Goal: Information Seeking & Learning: Learn about a topic

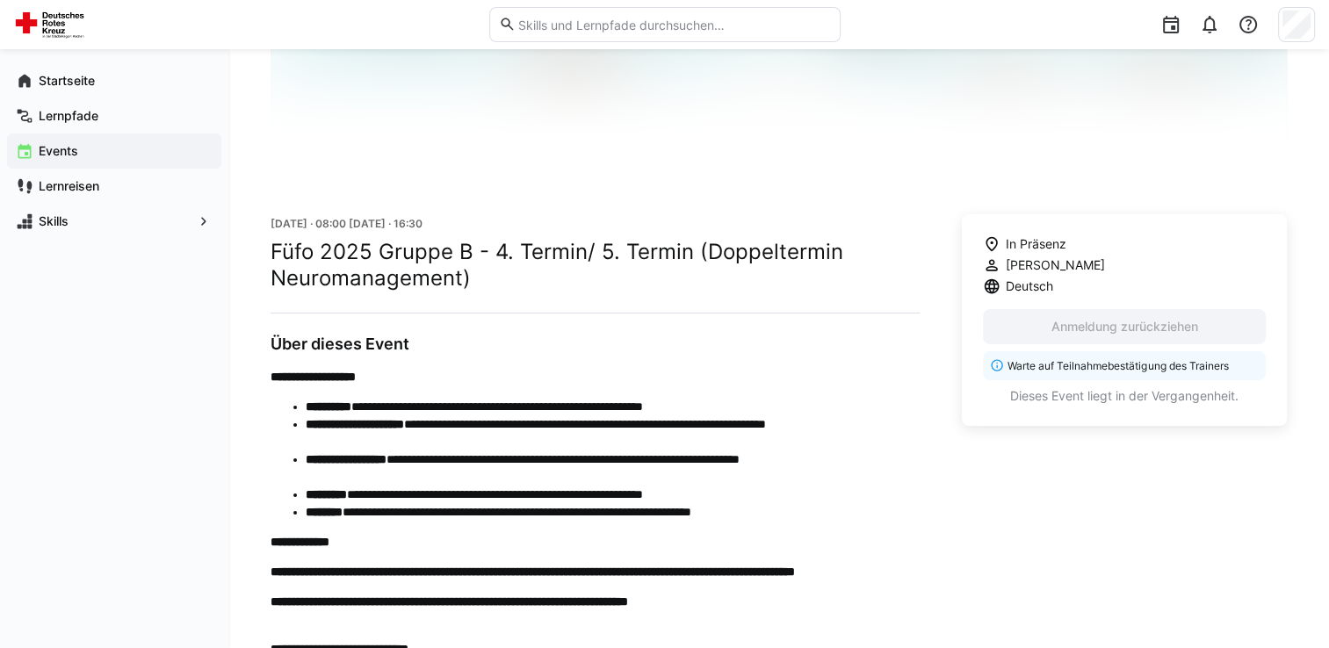
scroll to position [176, 0]
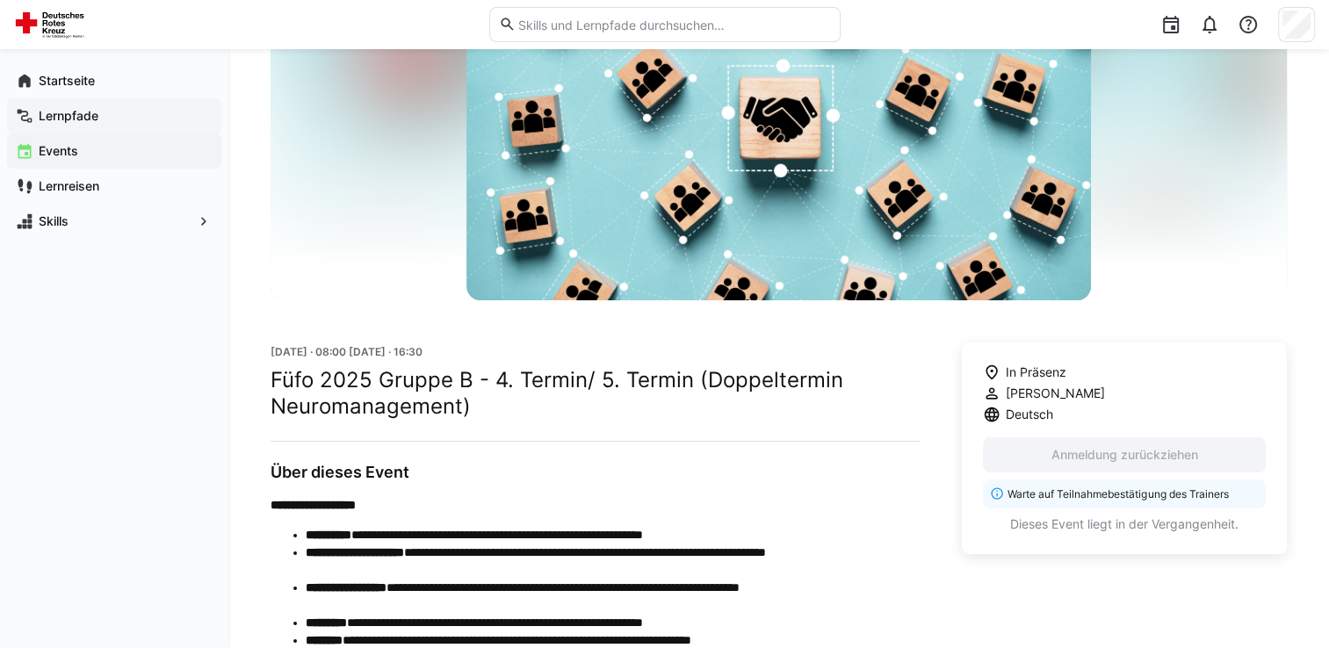
click at [69, 125] on div "Lernpfade" at bounding box center [114, 115] width 214 height 35
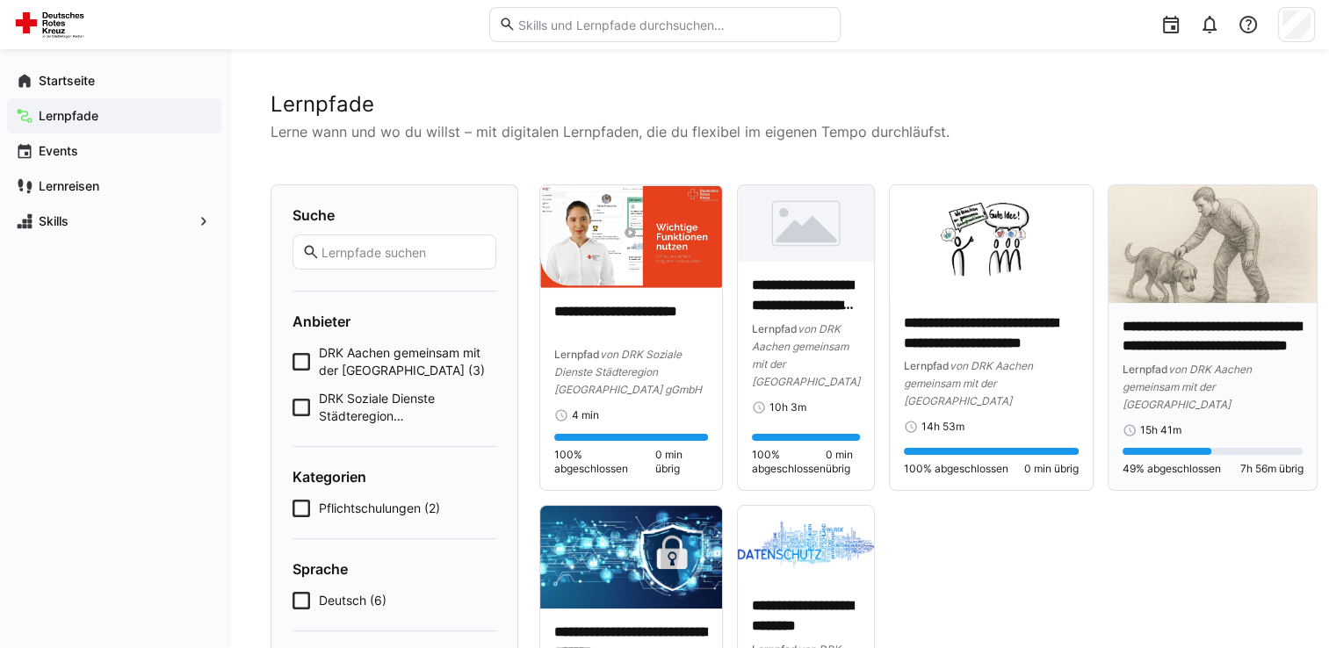
click at [1233, 303] on div "**********" at bounding box center [1212, 397] width 209 height 188
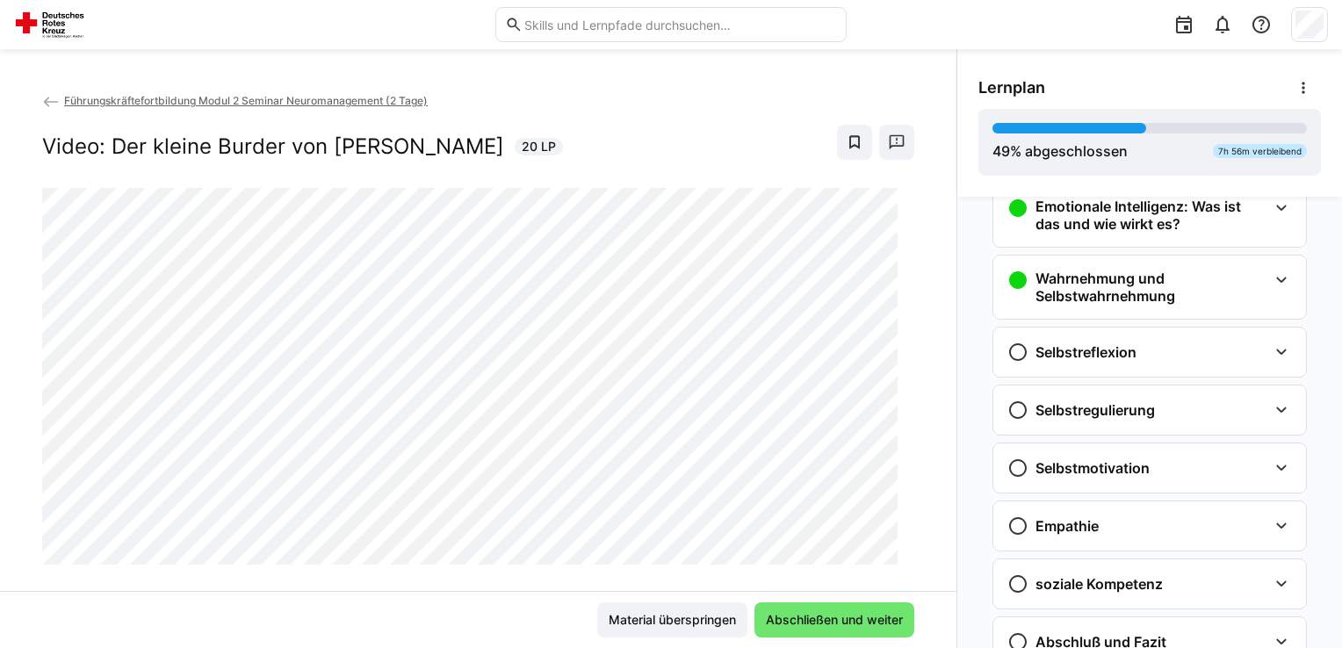
scroll to position [509, 0]
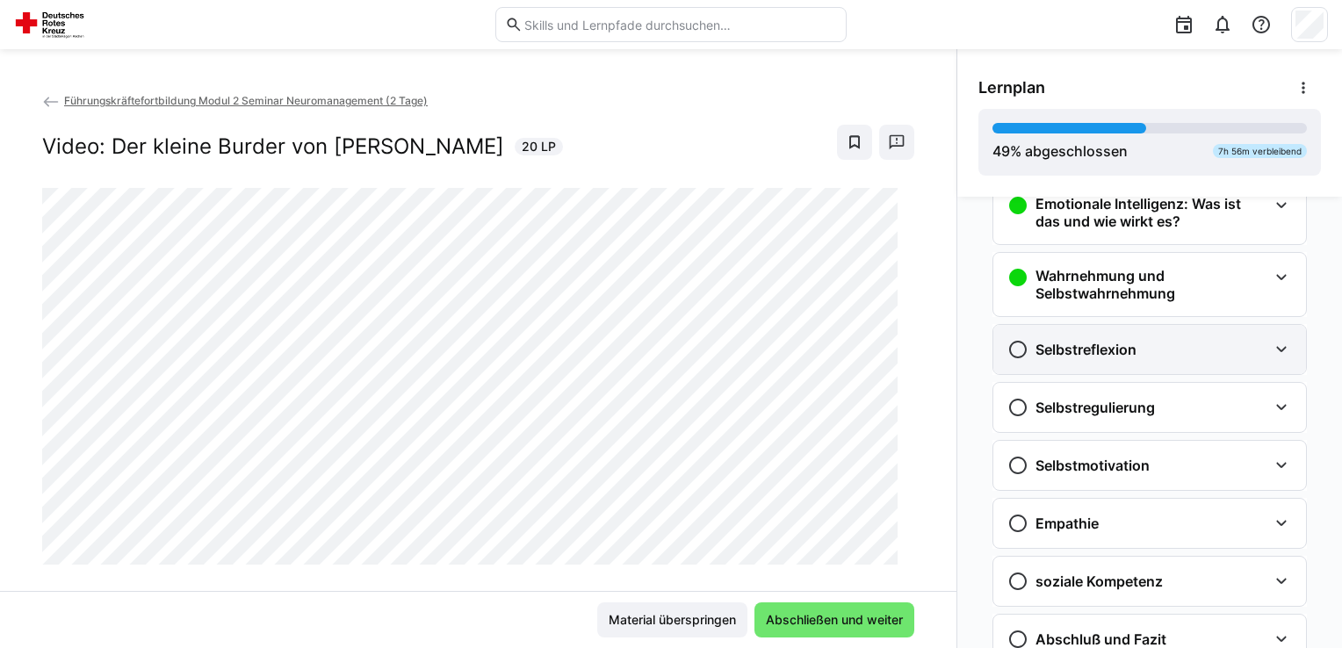
click at [1129, 342] on div "Selbstreflexion" at bounding box center [1137, 349] width 260 height 21
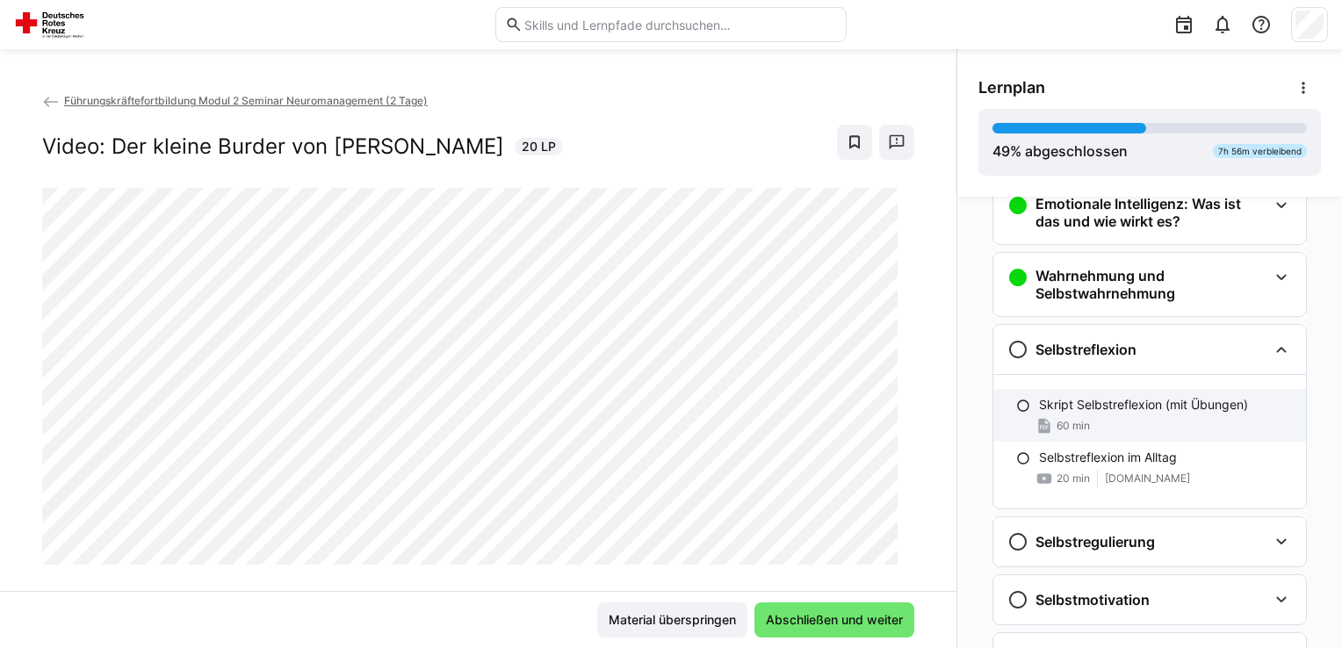
click at [1131, 405] on p "Skript Selbstreflexion (mit Übungen)" at bounding box center [1143, 405] width 209 height 18
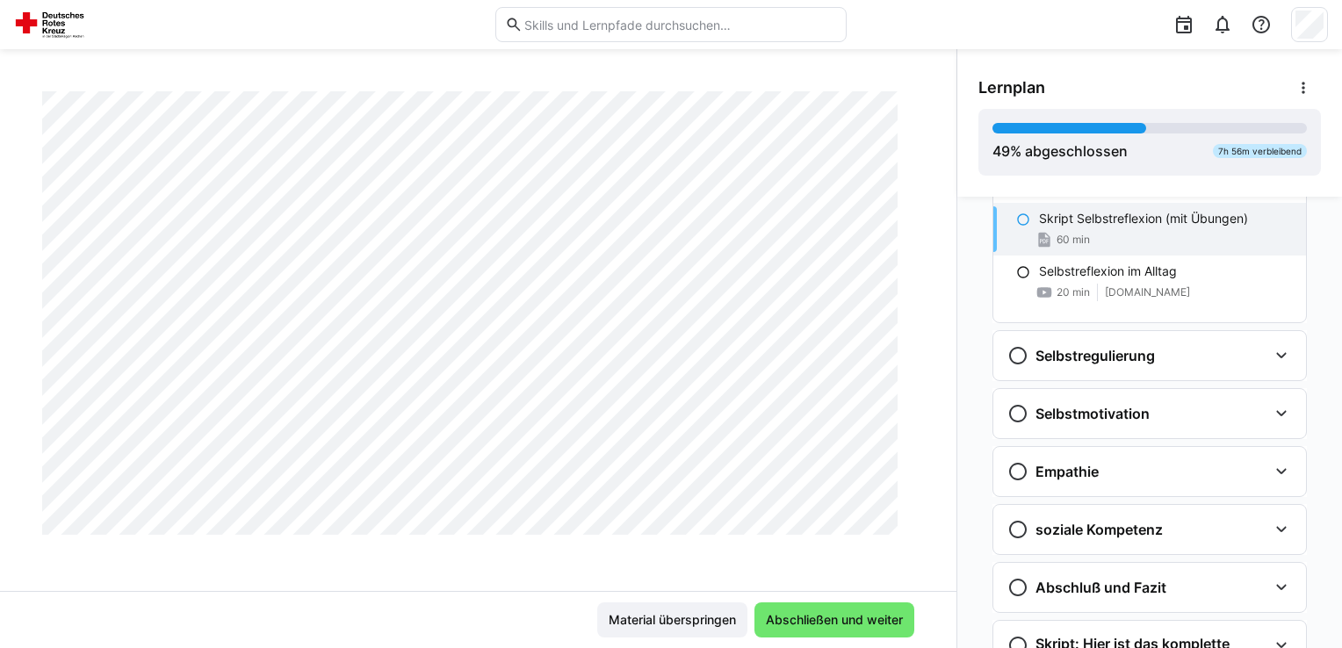
scroll to position [722, 0]
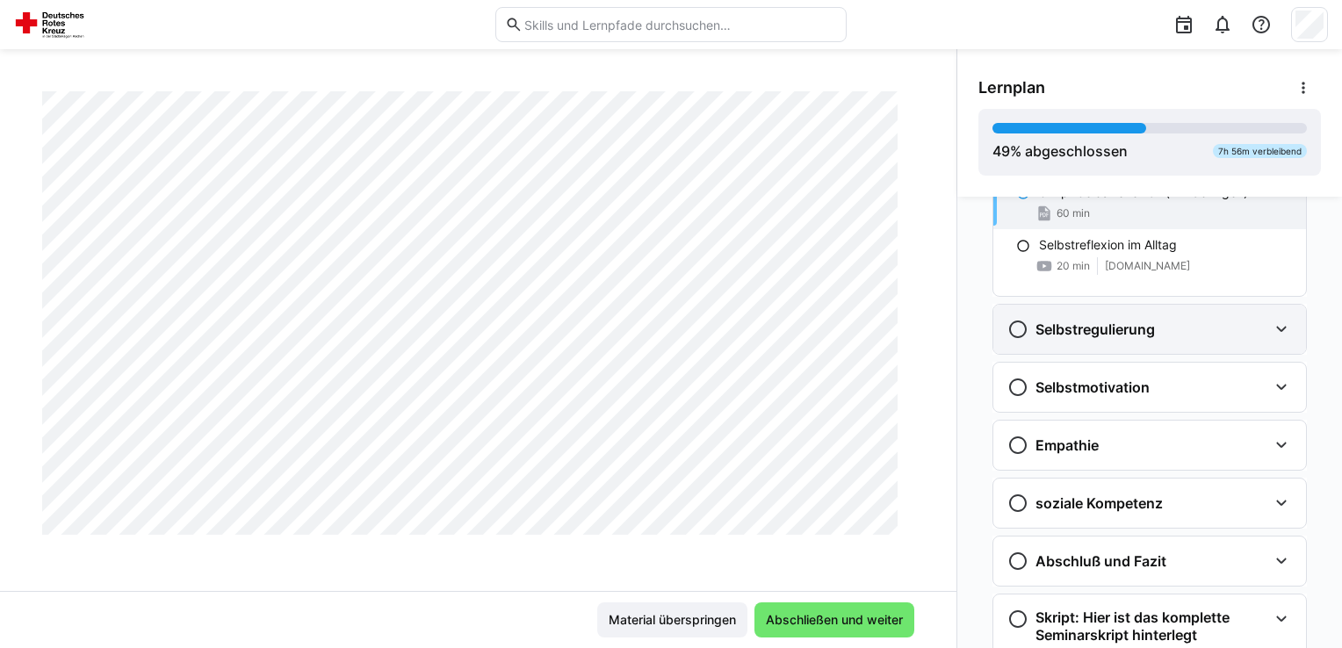
click at [1116, 325] on h3 "Selbstregulierung" at bounding box center [1094, 330] width 119 height 18
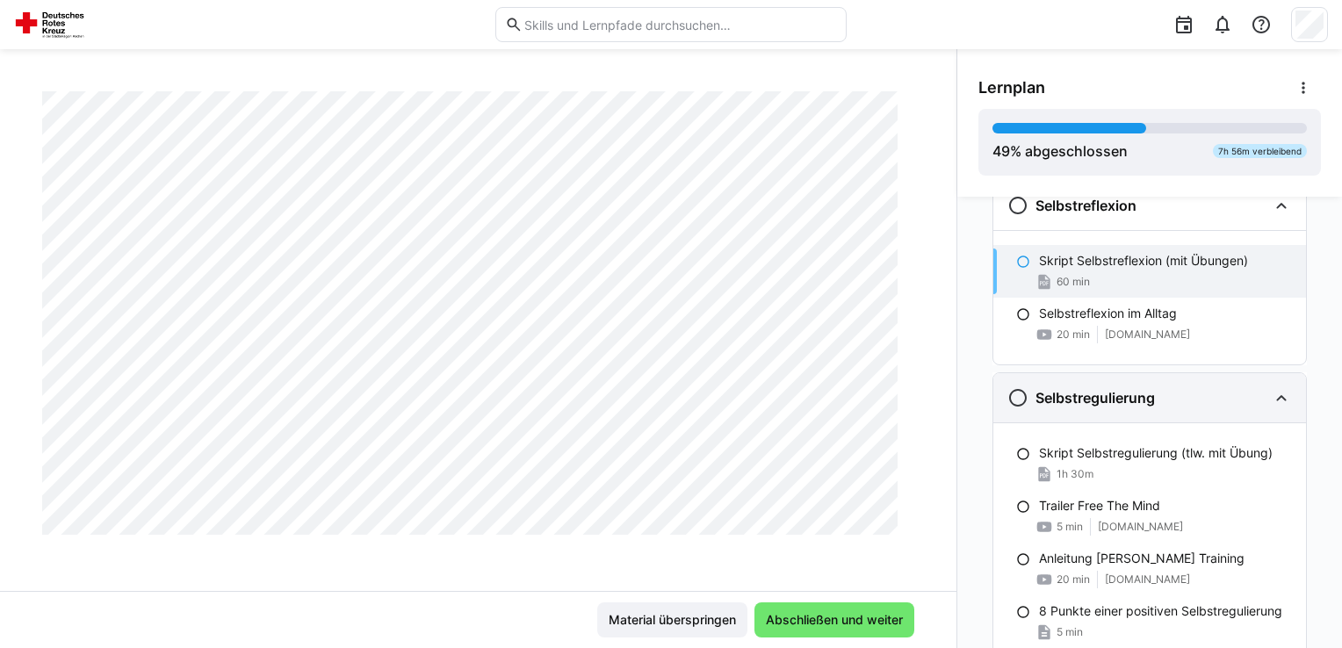
scroll to position [634, 0]
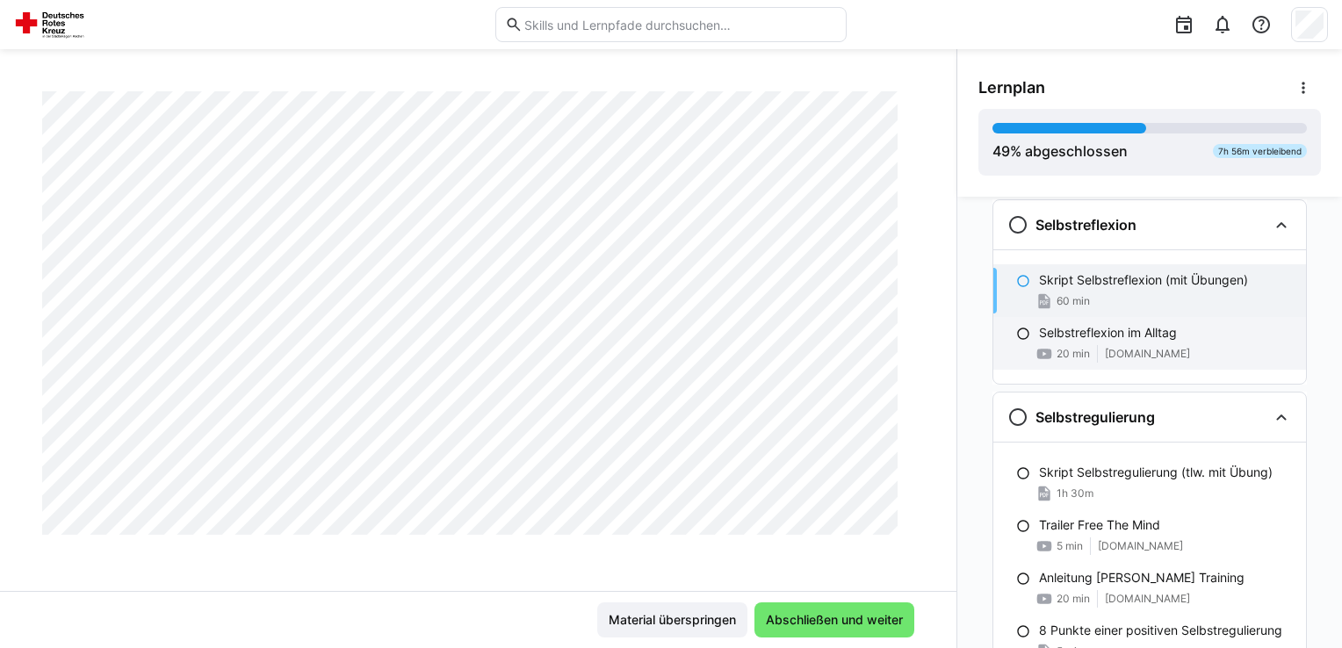
click at [1116, 330] on p "Selbstreflexion im Alltag" at bounding box center [1108, 333] width 138 height 18
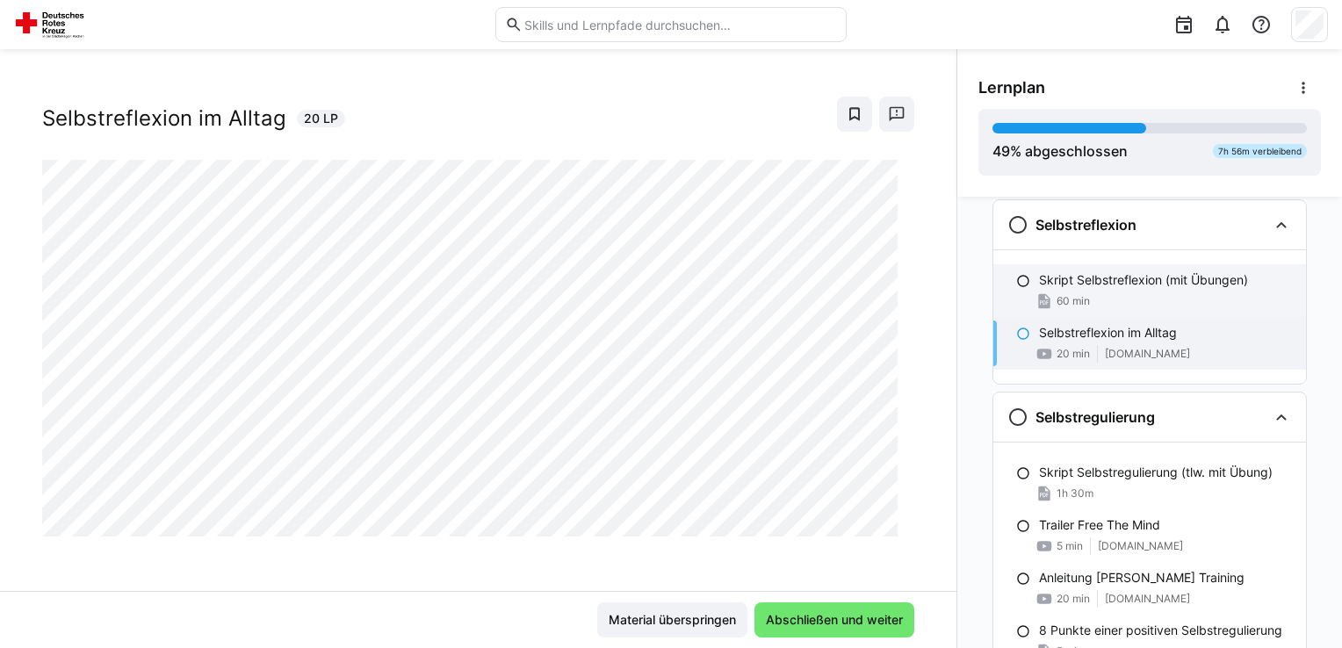
click at [1118, 294] on div "60 min" at bounding box center [1165, 301] width 253 height 18
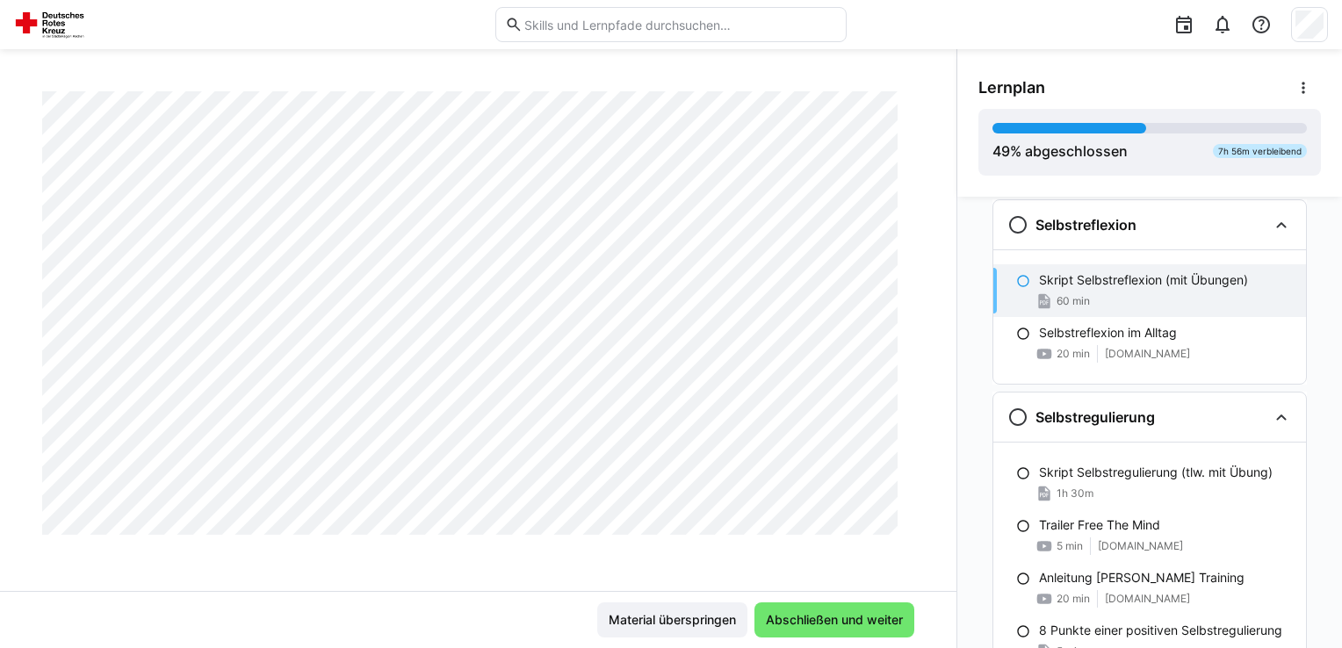
scroll to position [12470, 0]
click at [1115, 321] on div "Selbstreflexion im Alltag 20 min [DOMAIN_NAME]" at bounding box center [1149, 343] width 313 height 53
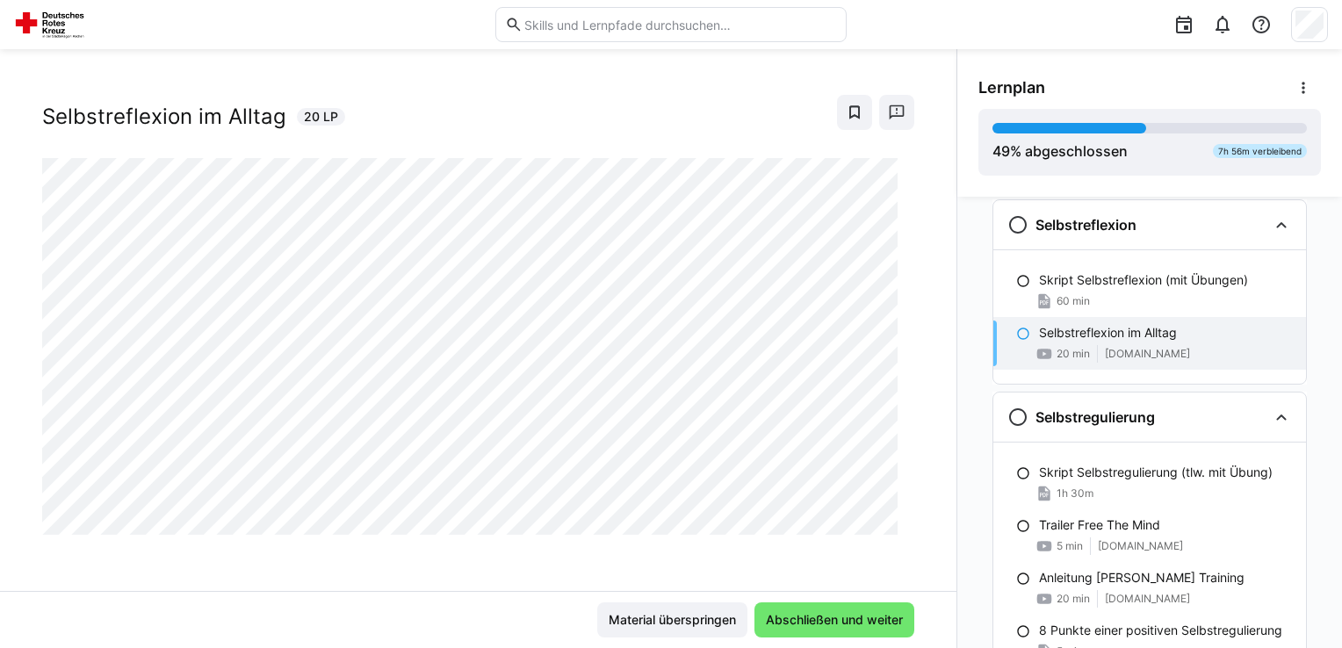
scroll to position [28, 0]
click at [1116, 412] on h3 "Selbstregulierung" at bounding box center [1094, 417] width 119 height 18
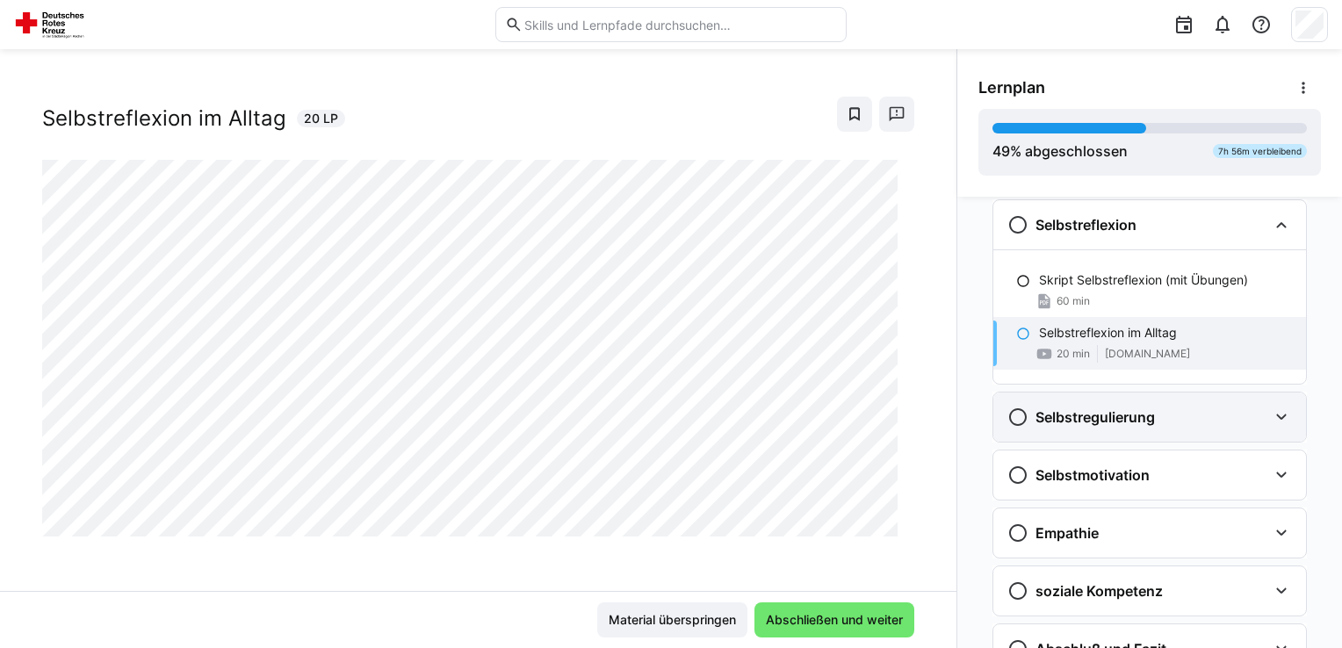
click at [1116, 412] on h3 "Selbstregulierung" at bounding box center [1094, 417] width 119 height 18
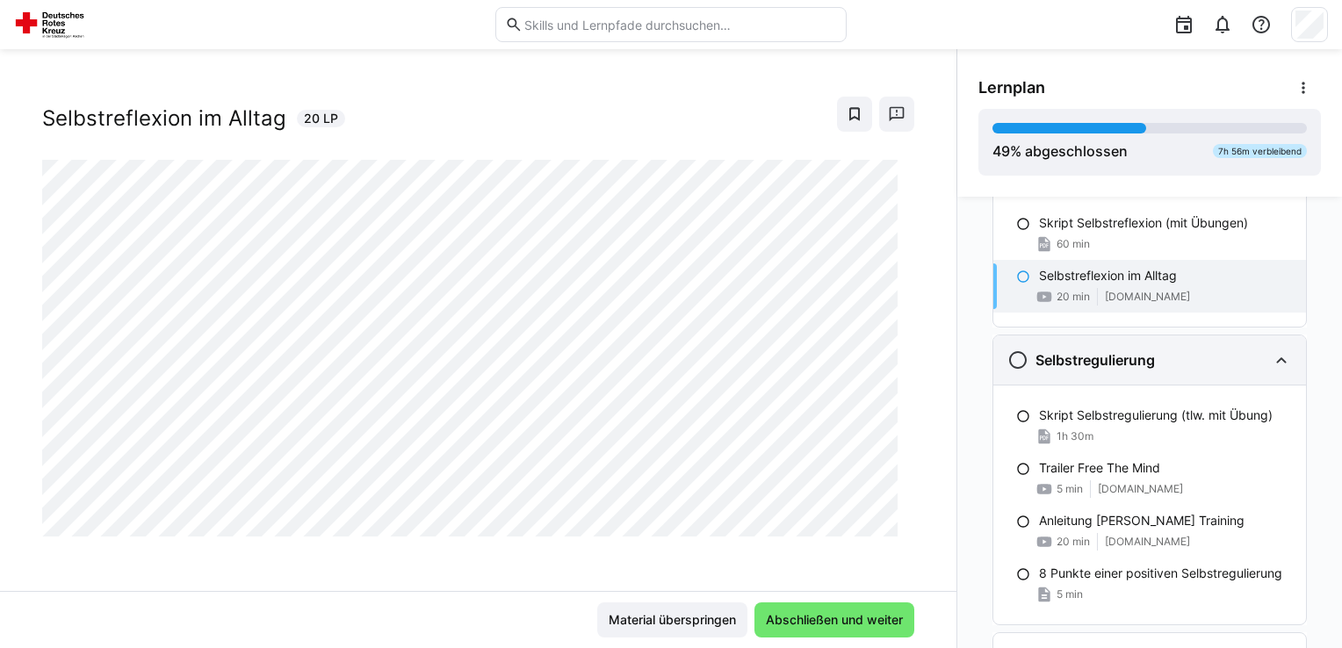
scroll to position [722, 0]
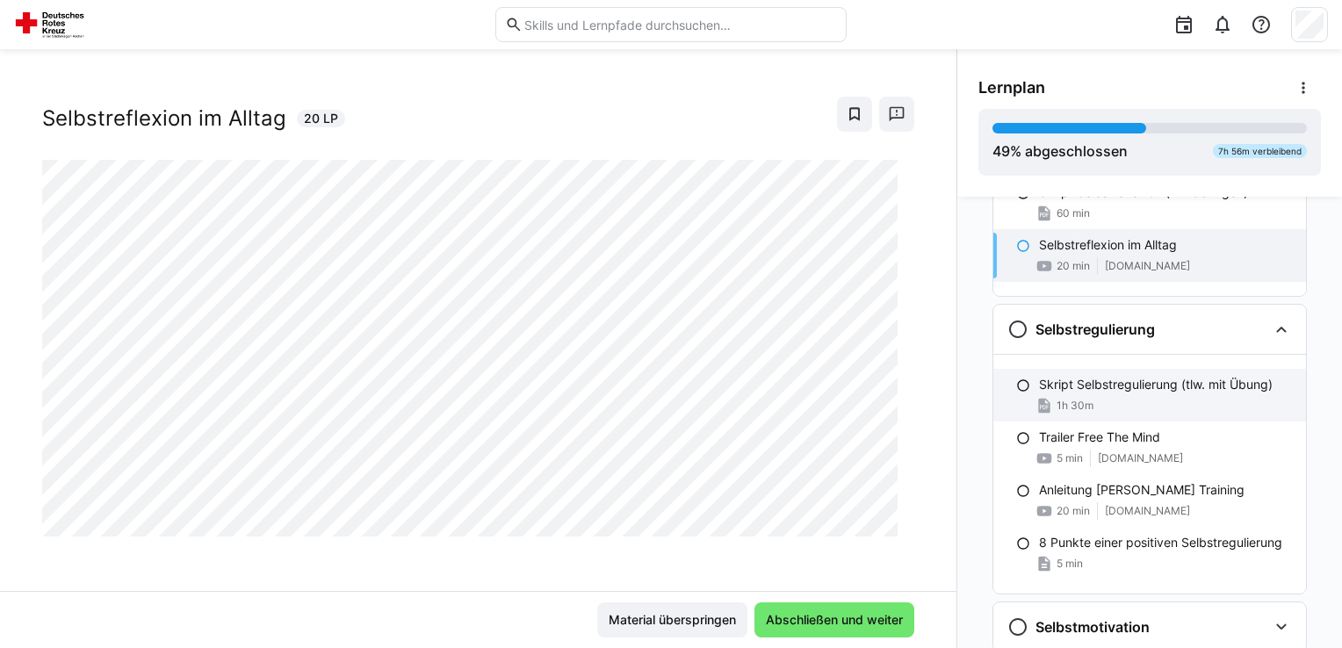
click at [1120, 383] on p "Skript Selbstregulierung (tlw. mit Übung)" at bounding box center [1156, 385] width 234 height 18
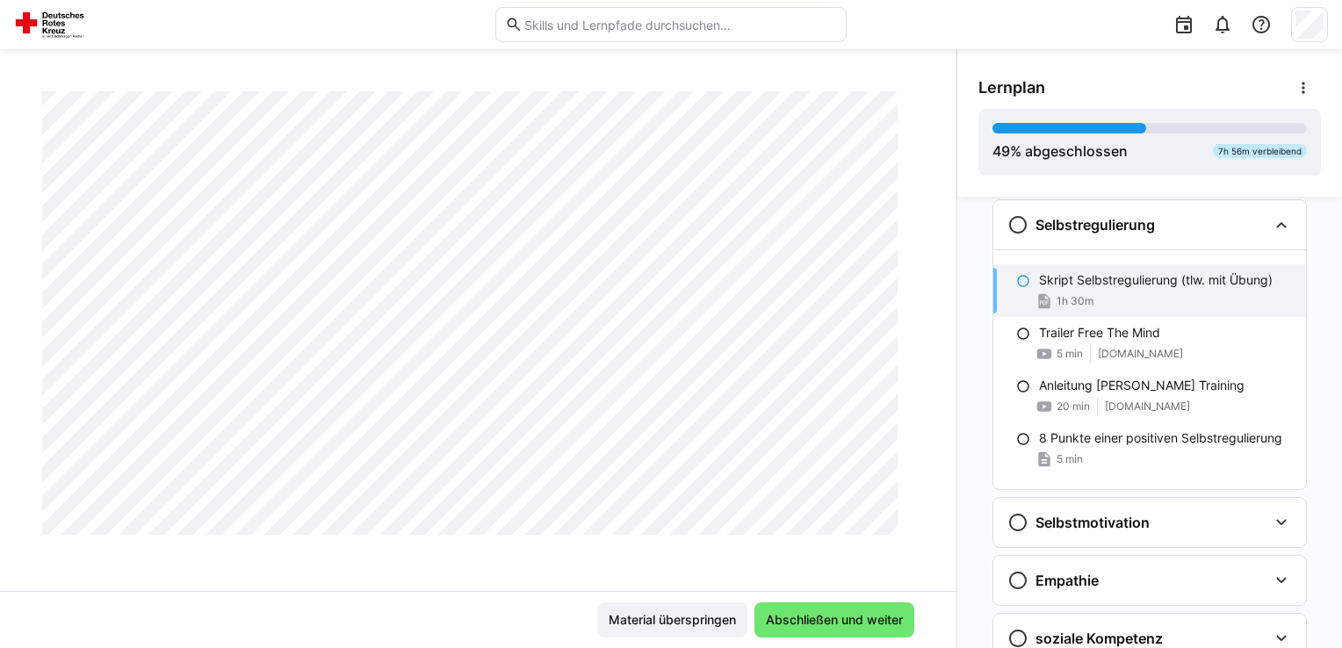
scroll to position [3885, 0]
click at [1073, 326] on p "Trailer Free The Mind" at bounding box center [1099, 333] width 121 height 18
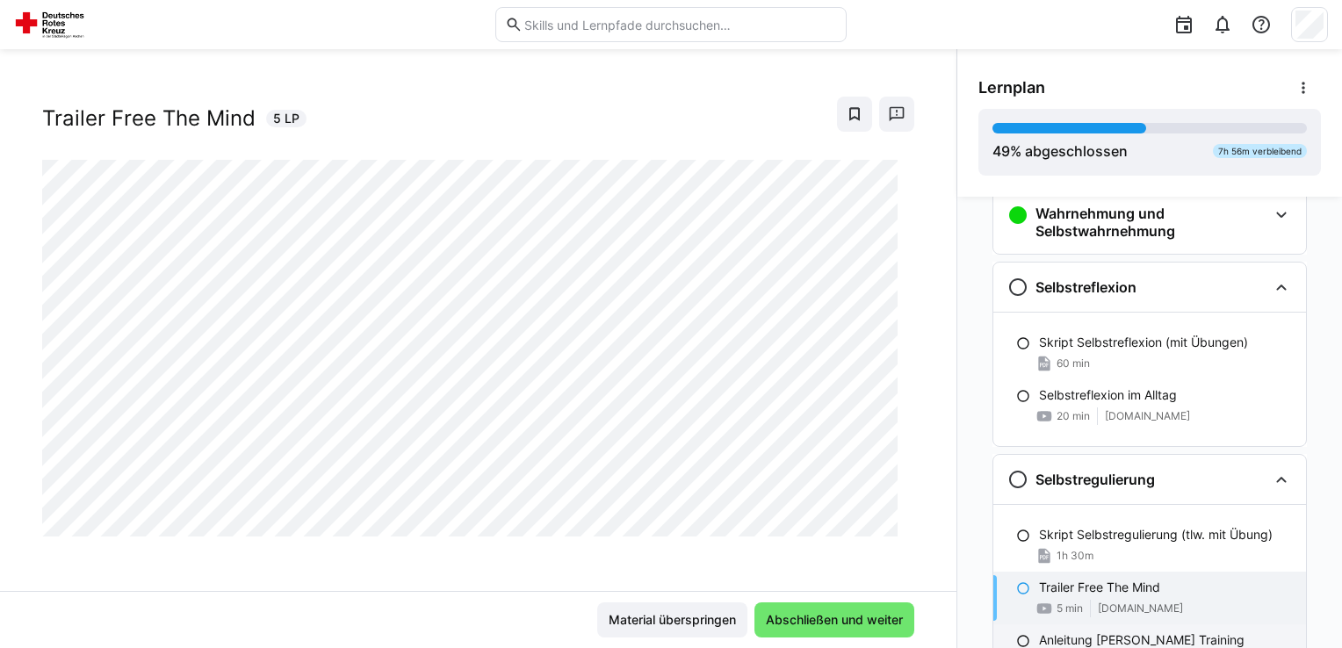
scroll to position [563, 0]
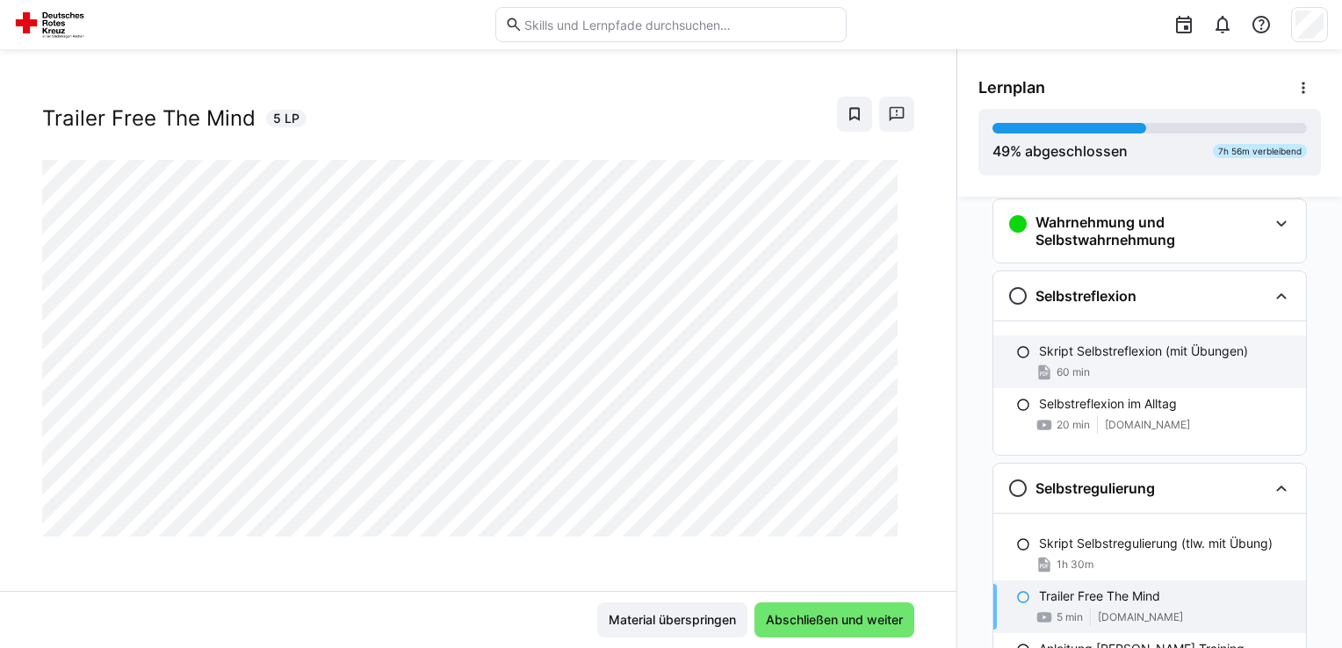
click at [1149, 364] on div "60 min" at bounding box center [1165, 373] width 253 height 18
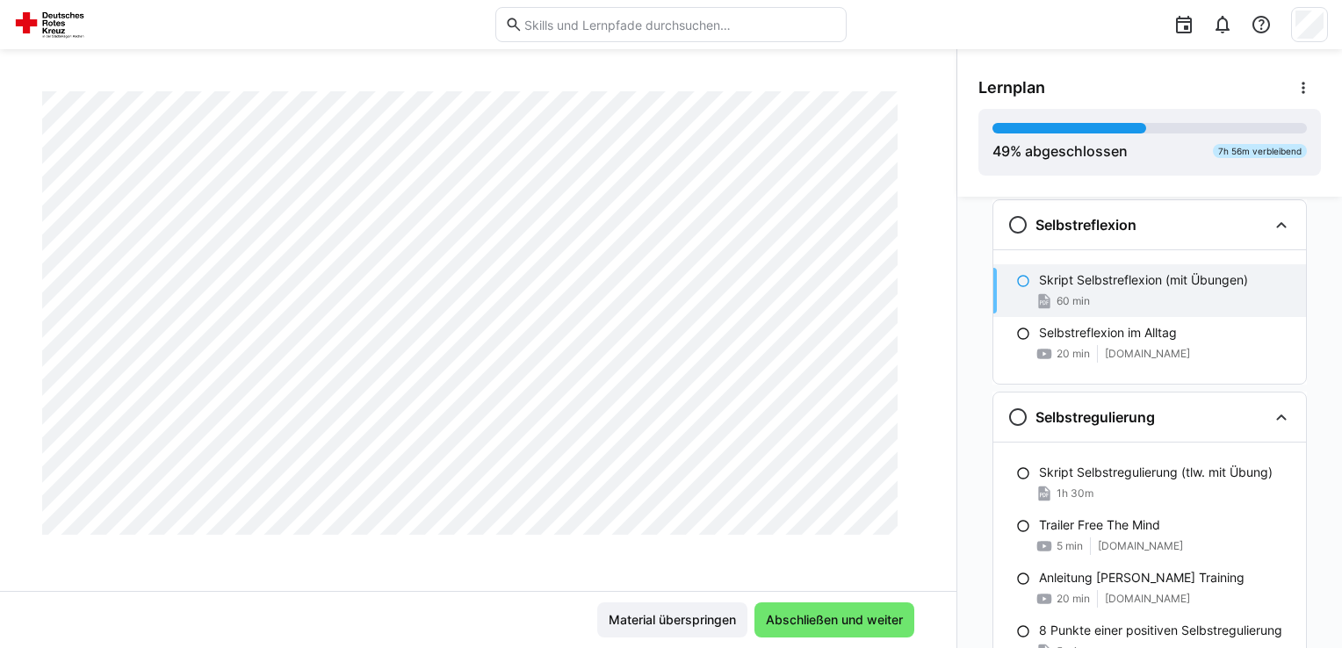
scroll to position [13080, 0]
click at [1082, 414] on h3 "Selbstregulierung" at bounding box center [1094, 417] width 119 height 18
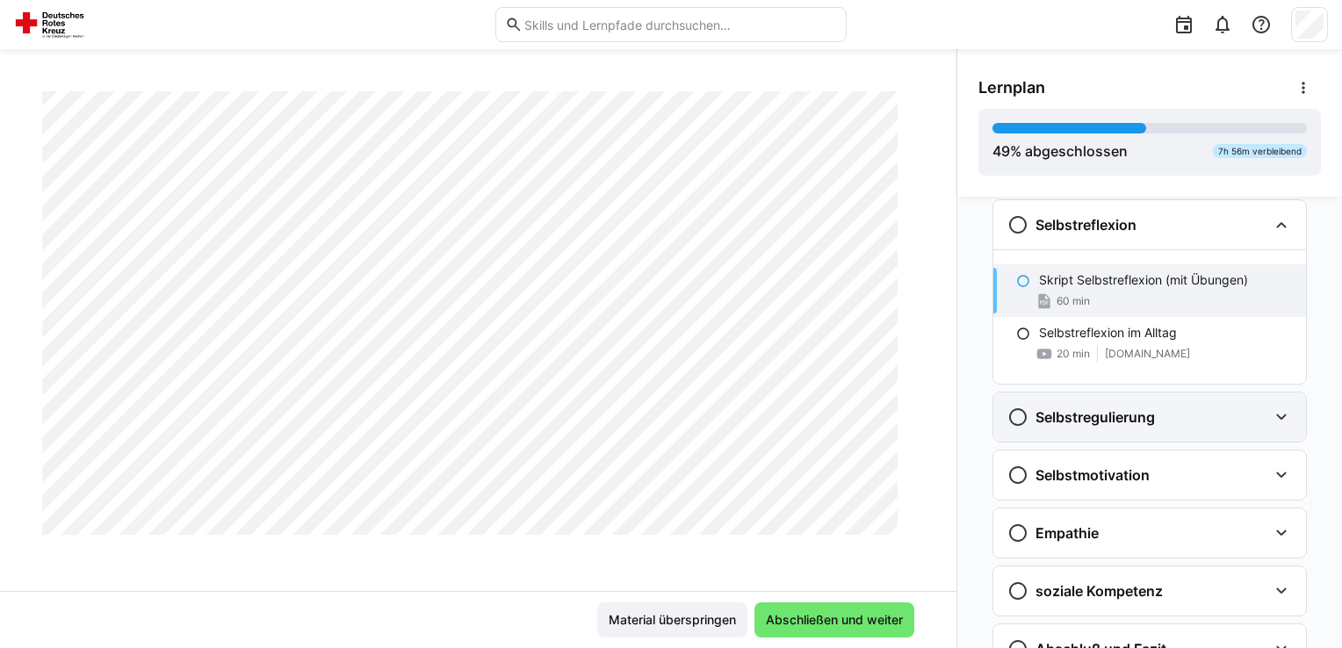
click at [1082, 414] on h3 "Selbstregulierung" at bounding box center [1094, 417] width 119 height 18
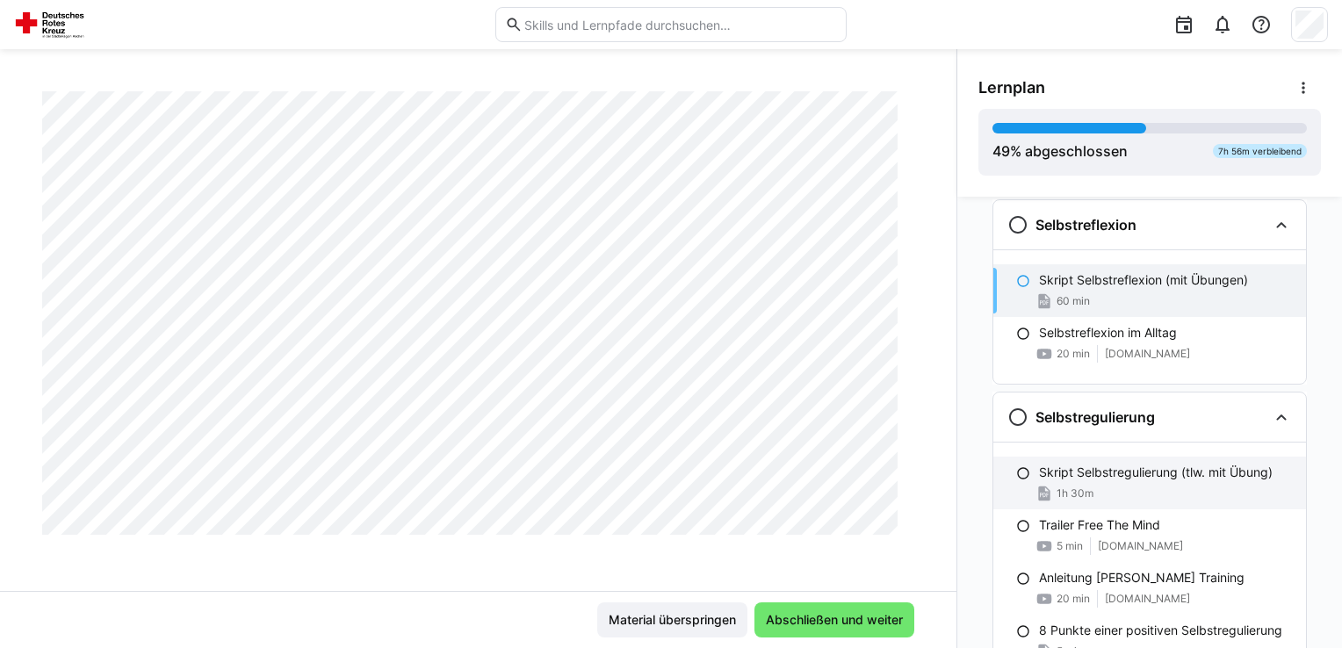
click at [1081, 467] on p "Skript Selbstregulierung (tlw. mit Übung)" at bounding box center [1156, 473] width 234 height 18
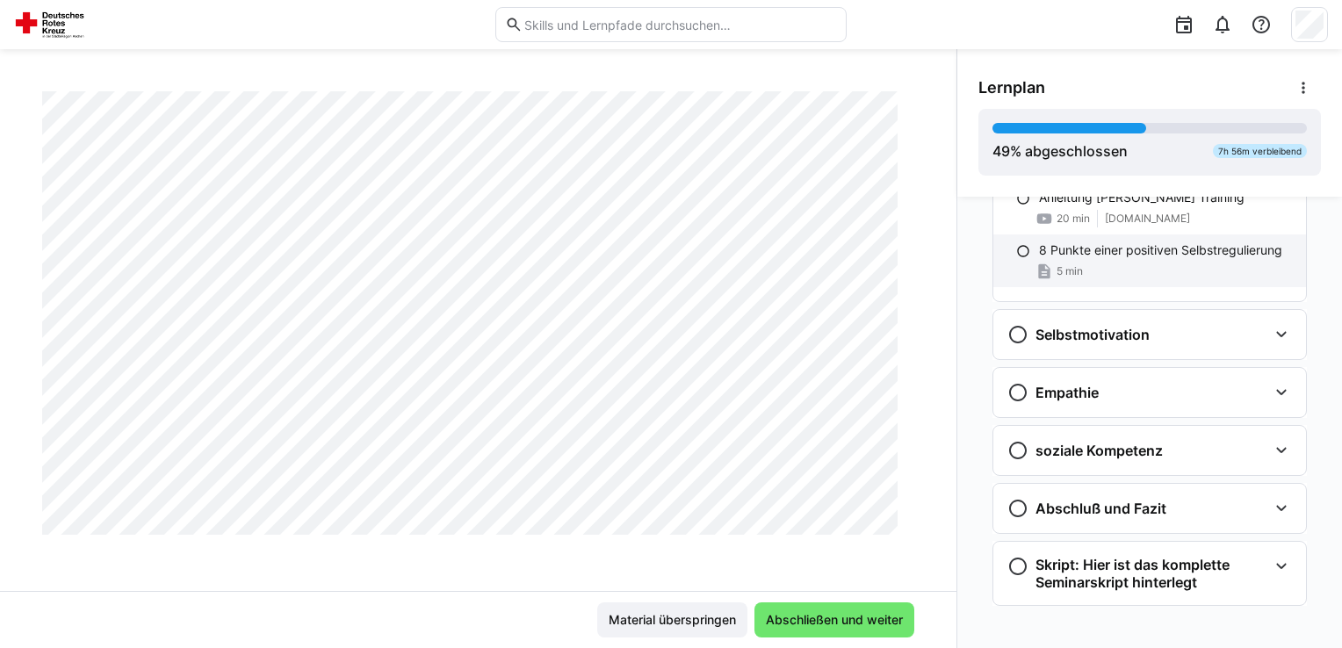
scroll to position [1021, 0]
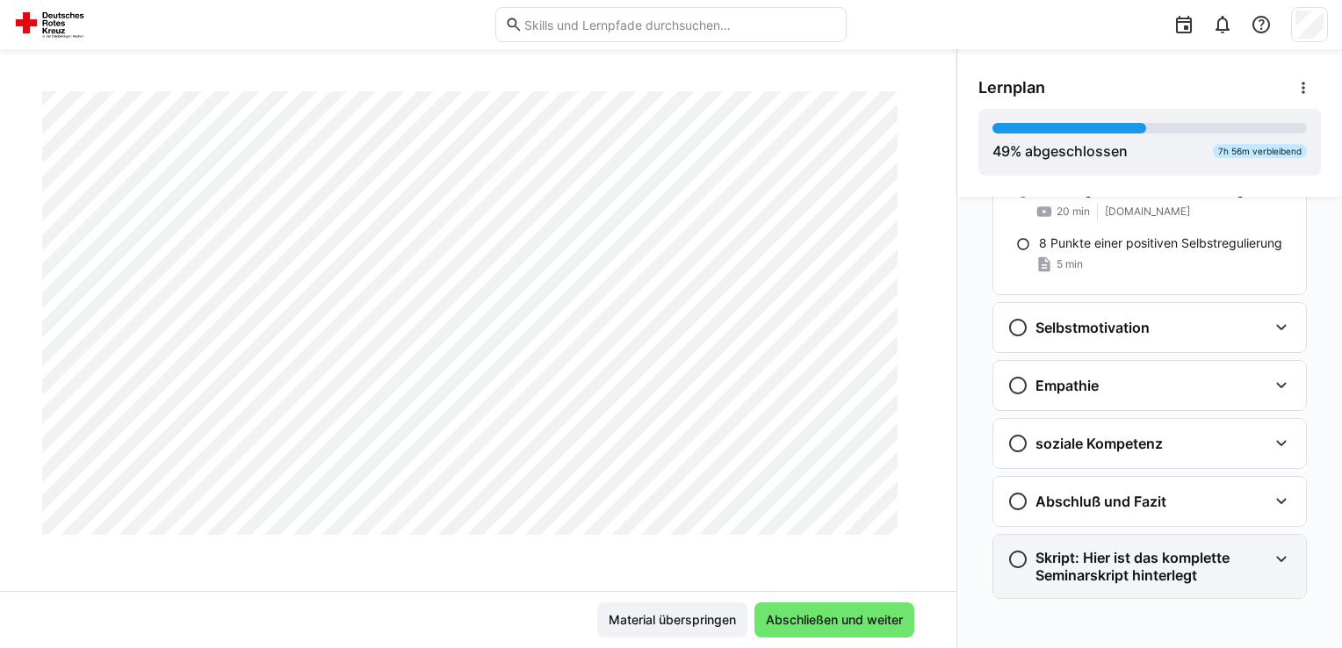
click at [1085, 567] on h3 "Skript: Hier ist das komplette Seminarskript hinterlegt" at bounding box center [1151, 566] width 232 height 35
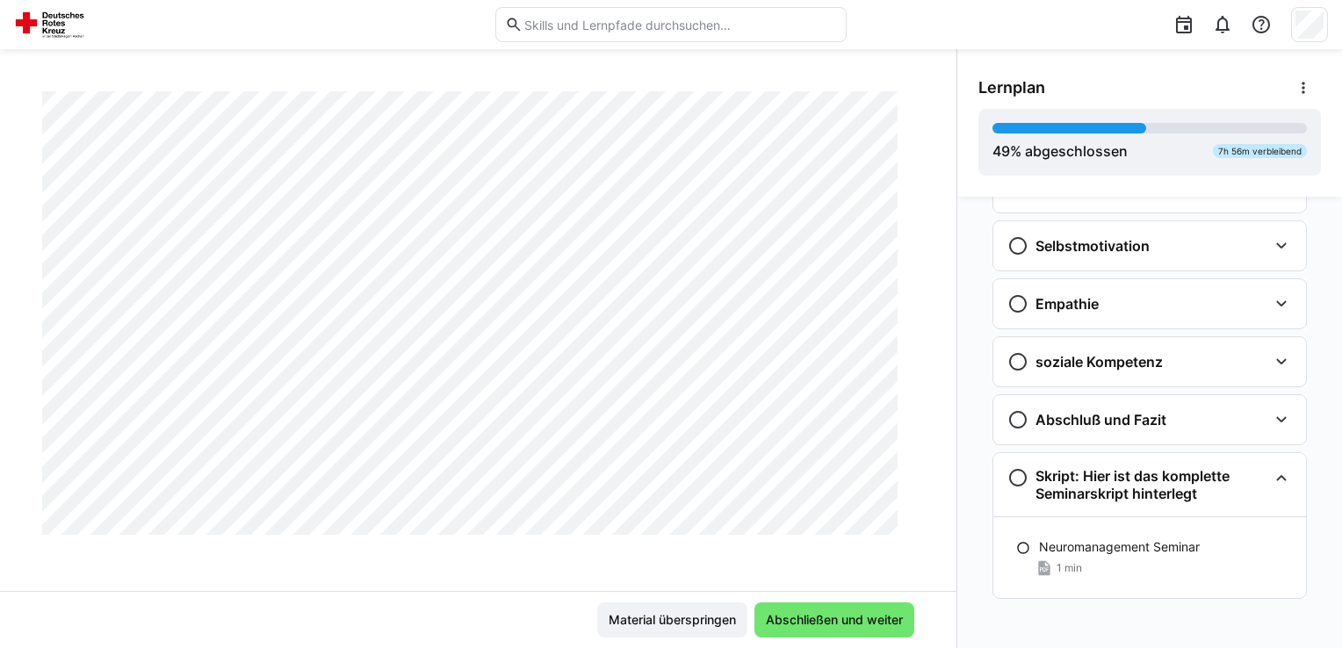
scroll to position [1103, 0]
click at [1086, 559] on div "1 min" at bounding box center [1165, 568] width 253 height 18
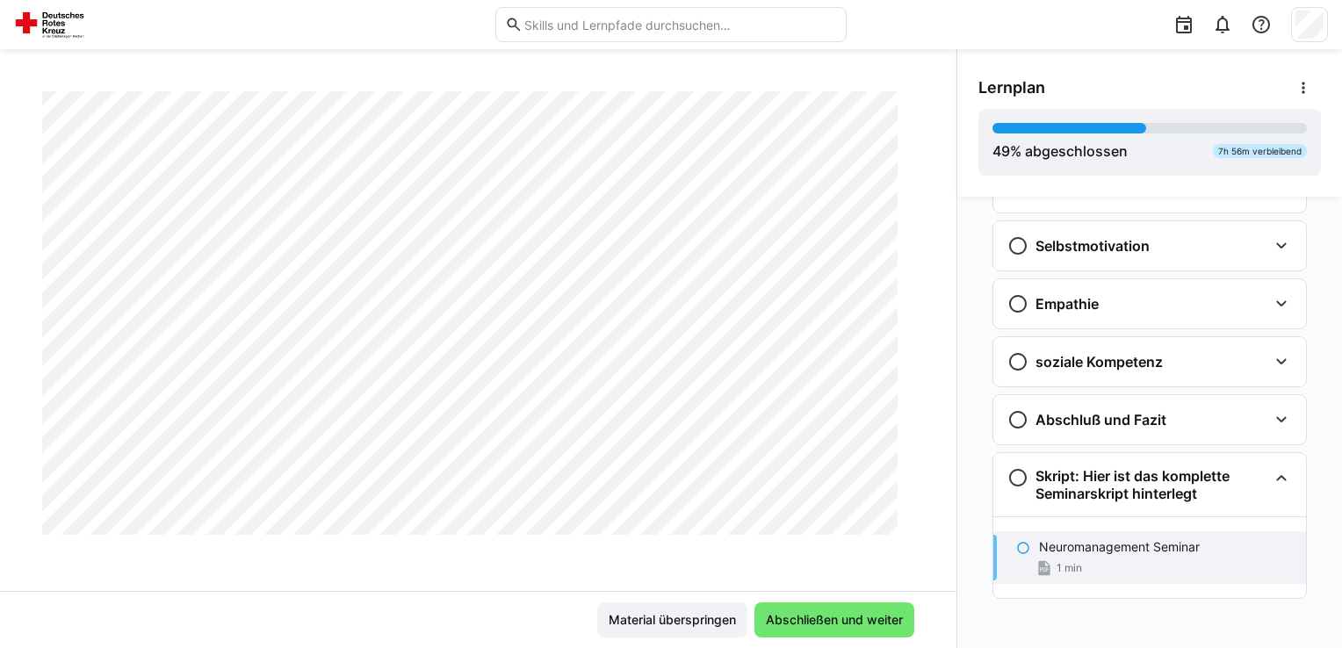
scroll to position [1229, 0]
